Goal: Learn about a topic

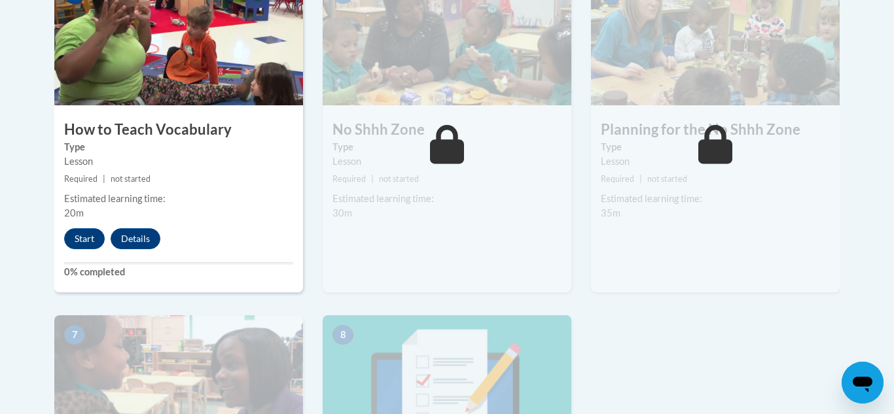
scroll to position [806, 0]
click at [75, 232] on button "Start" at bounding box center [84, 238] width 41 height 21
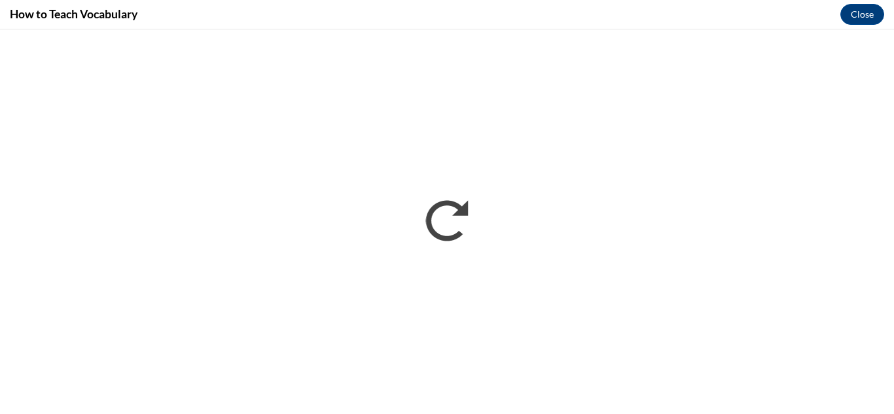
scroll to position [0, 0]
